Goal: Information Seeking & Learning: Get advice/opinions

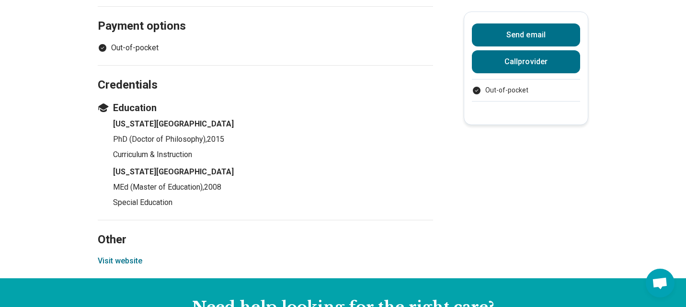
scroll to position [695, 0]
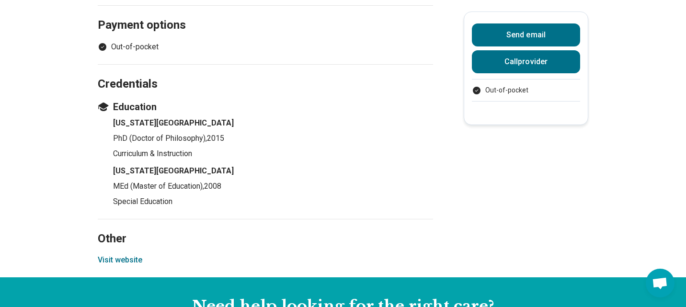
click at [129, 259] on button "Visit website" at bounding box center [120, 259] width 45 height 11
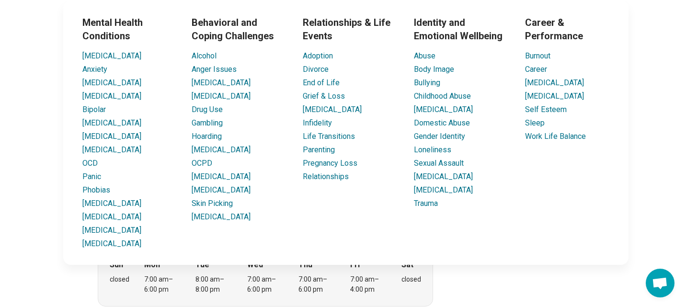
scroll to position [38, 0]
click at [550, 98] on link "[MEDICAL_DATA]" at bounding box center [554, 95] width 59 height 9
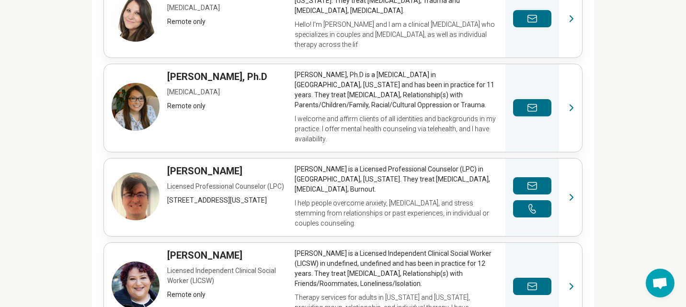
scroll to position [248, 0]
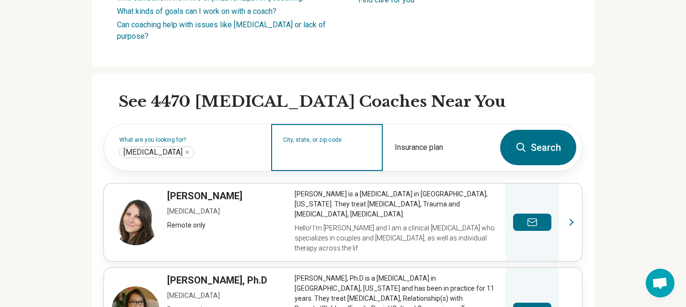
click at [338, 155] on input "City, state, or zip code" at bounding box center [327, 153] width 88 height 11
type input "*****"
click at [551, 152] on button "Search" at bounding box center [538, 147] width 76 height 35
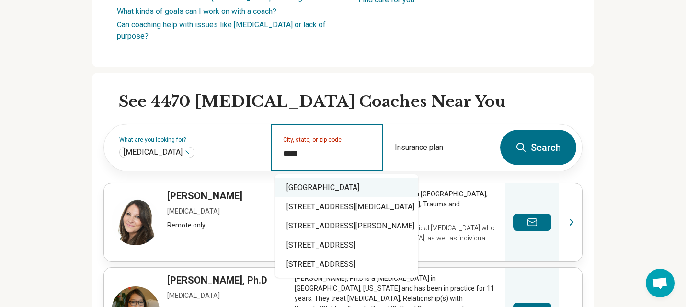
click at [329, 189] on div "[GEOGRAPHIC_DATA]" at bounding box center [346, 187] width 143 height 19
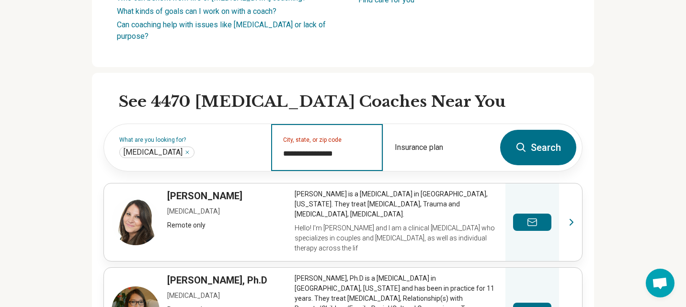
type input "**********"
click at [544, 150] on button "Search" at bounding box center [538, 147] width 76 height 35
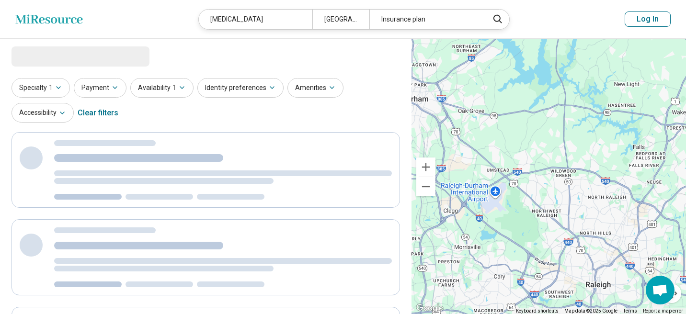
select select "***"
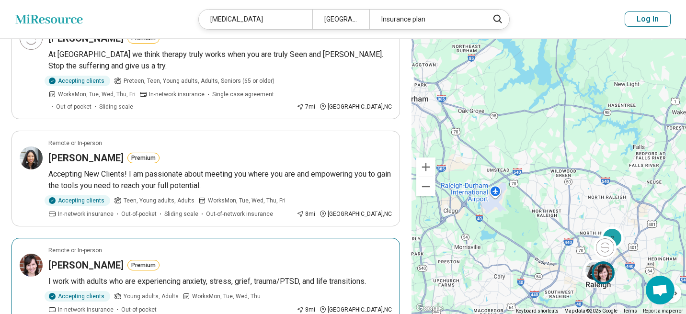
scroll to position [306, 0]
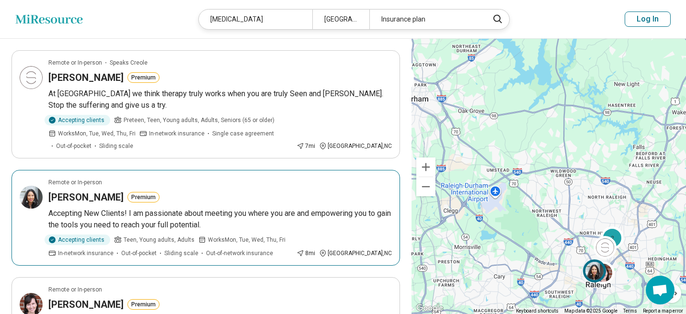
click at [77, 220] on p "Accepting New Clients! I am passionate about meeting you where you are and empo…" at bounding box center [219, 219] width 343 height 23
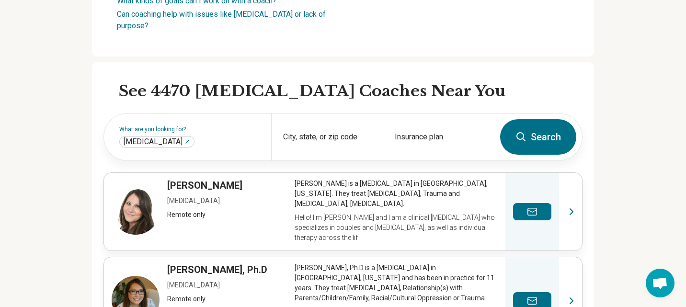
scroll to position [248, 0]
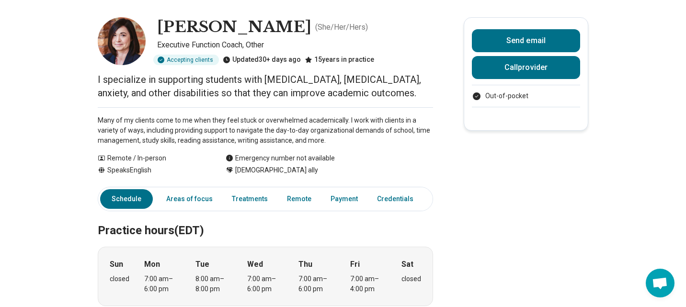
scroll to position [38, 0]
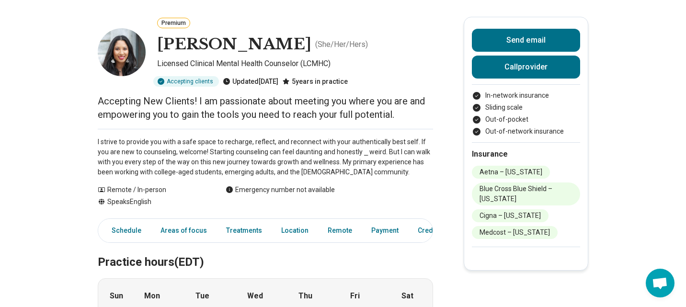
scroll to position [39, 0]
click at [172, 231] on link "Areas of focus" at bounding box center [184, 230] width 58 height 20
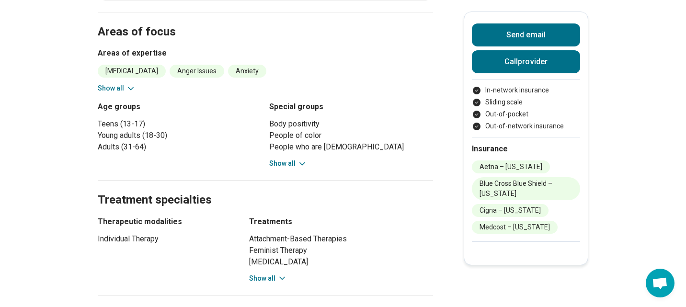
scroll to position [376, 0]
click at [284, 163] on button "Show all" at bounding box center [288, 163] width 38 height 10
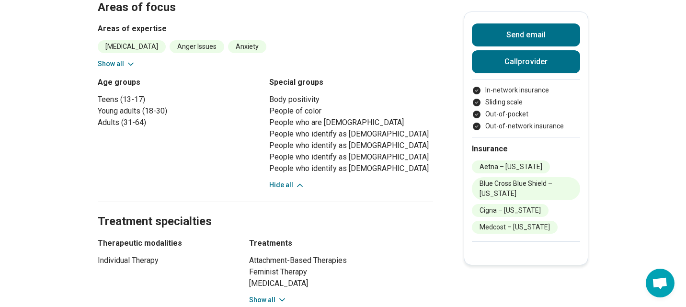
scroll to position [442, 0]
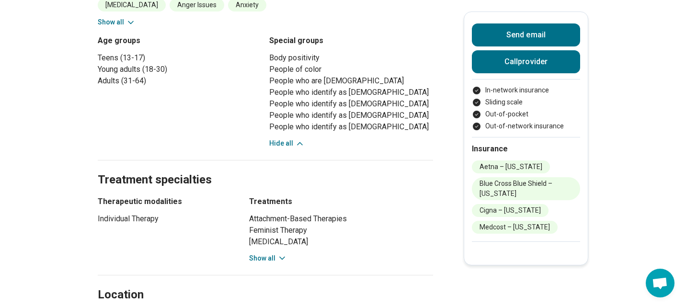
click at [259, 263] on button "Show all" at bounding box center [268, 258] width 38 height 10
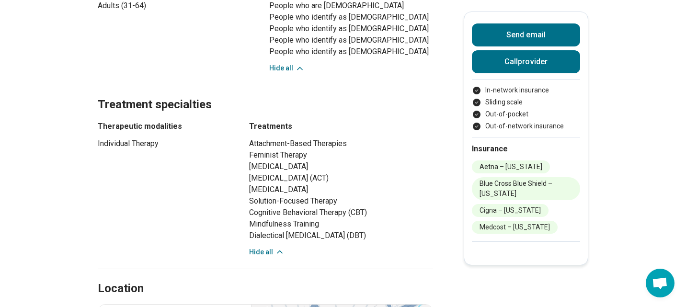
scroll to position [524, 0]
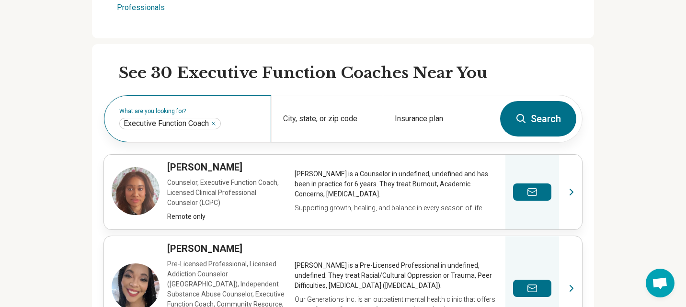
scroll to position [271, 0]
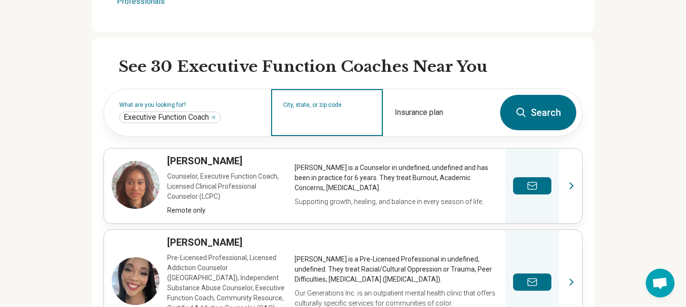
click at [339, 116] on input "City, state, or zip code" at bounding box center [327, 118] width 88 height 11
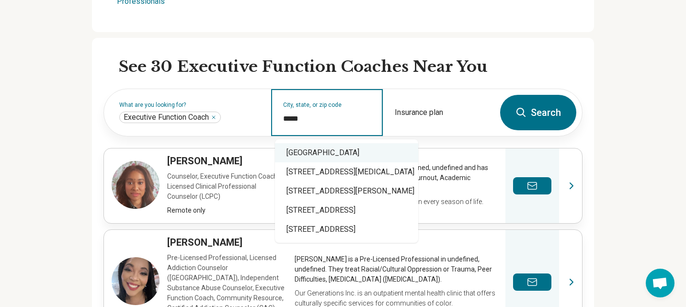
click at [323, 157] on div "[GEOGRAPHIC_DATA]" at bounding box center [346, 152] width 143 height 19
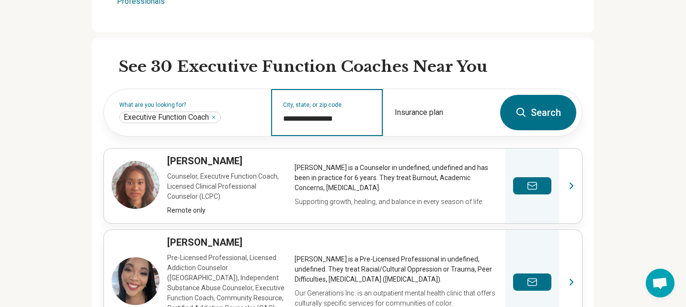
type input "**********"
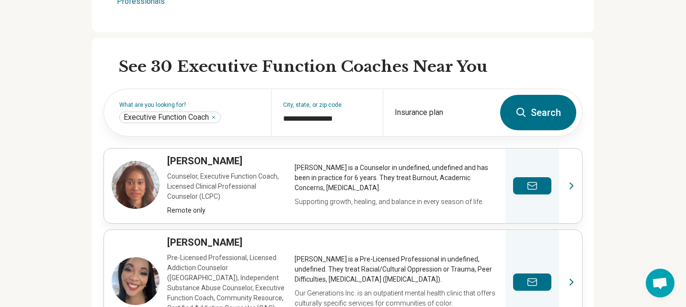
click at [511, 109] on button "Search" at bounding box center [538, 112] width 76 height 35
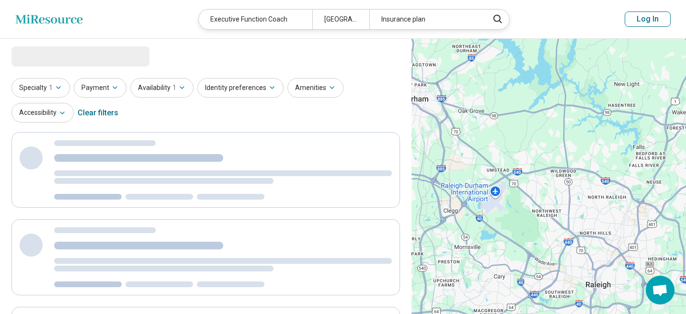
select select "***"
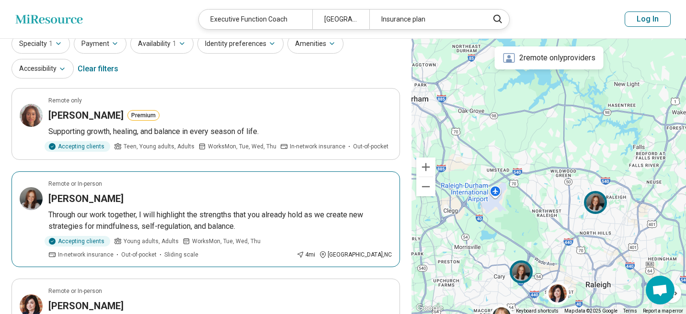
scroll to position [41, 0]
click at [66, 242] on div "Accepting clients" at bounding box center [78, 241] width 66 height 11
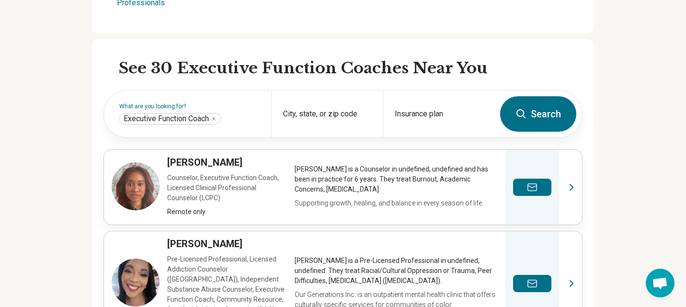
scroll to position [271, 0]
